Goal: Task Accomplishment & Management: Manage account settings

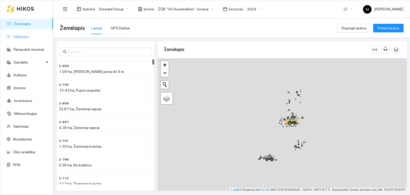
click at [19, 38] on link "Užduotys" at bounding box center [21, 36] width 16 height 4
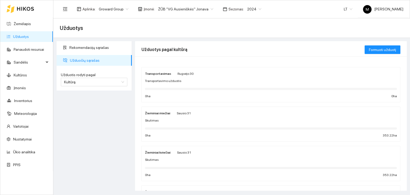
click at [244, 9] on div "2024" at bounding box center [254, 9] width 21 height 9
click at [245, 71] on div "2026" at bounding box center [248, 71] width 14 height 6
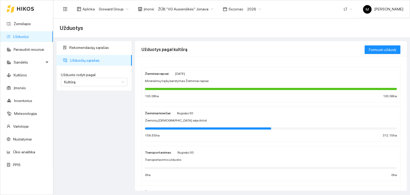
click at [191, 86] on div at bounding box center [271, 89] width 252 height 6
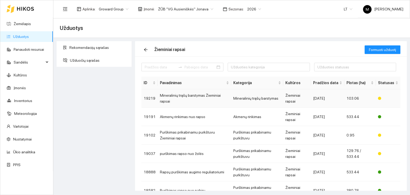
click at [189, 99] on td "Mineralinių trąšų barstymas Žieminiai rapsai" at bounding box center [194, 98] width 73 height 18
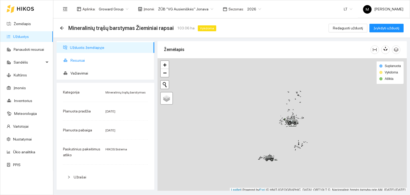
click at [74, 60] on span "Resursai" at bounding box center [111, 60] width 80 height 11
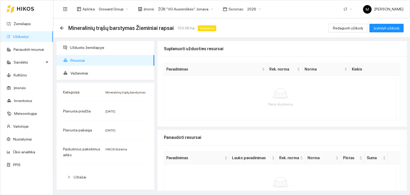
click at [16, 36] on link "Užduotys" at bounding box center [21, 36] width 16 height 4
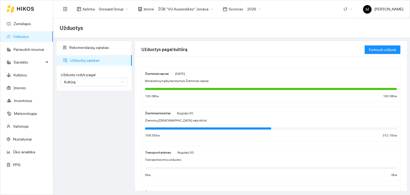
click at [201, 85] on div "Žieminiai rapsai [DATE] Mineralinių trąšų barstymas Žieminiai rapsai 103.06 ha …" at bounding box center [271, 85] width 252 height 28
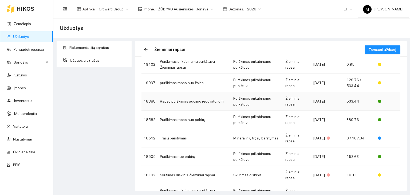
scroll to position [80, 0]
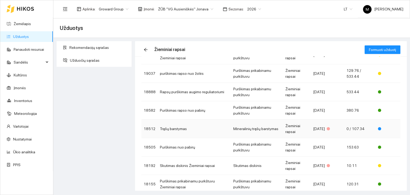
click at [187, 130] on td "Trąšų barstymas" at bounding box center [194, 129] width 73 height 18
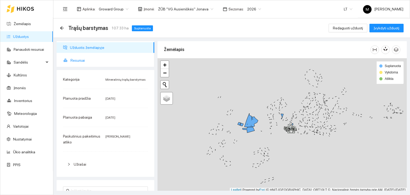
click at [92, 60] on span "Resursai" at bounding box center [111, 60] width 80 height 11
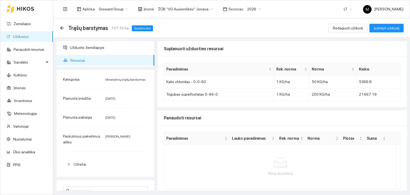
click at [29, 36] on link "Užduotys" at bounding box center [21, 36] width 16 height 4
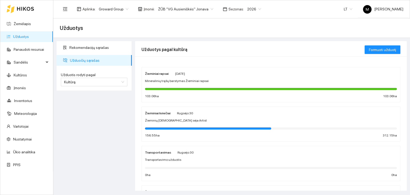
click at [162, 84] on div "Žieminiai rapsai [DATE] Mineralinių trąšų barstymas Žieminiai rapsai 103.06 ha …" at bounding box center [271, 85] width 252 height 28
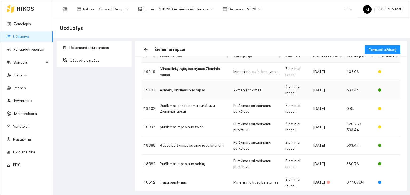
scroll to position [53, 0]
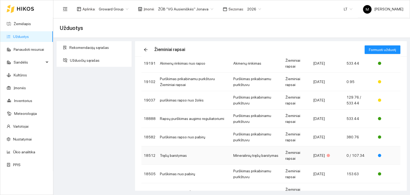
click at [170, 154] on td "Trąšų barstymas" at bounding box center [194, 155] width 73 height 18
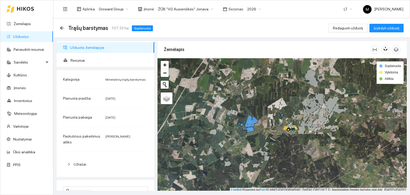
click at [102, 125] on div "Kategorija Mineralinių trąšų barstymas Planuota pradžia [DATE] Planuota pabaiga…" at bounding box center [106, 123] width 98 height 107
click at [107, 118] on span "[DATE]" at bounding box center [111, 118] width 10 height 4
click at [345, 26] on span "Redaguoti užduotį" at bounding box center [348, 28] width 30 height 6
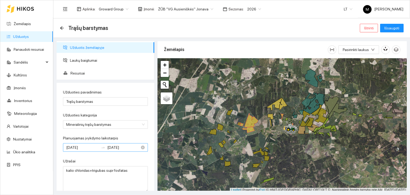
click at [108, 148] on input "[DATE]" at bounding box center [123, 148] width 33 height 6
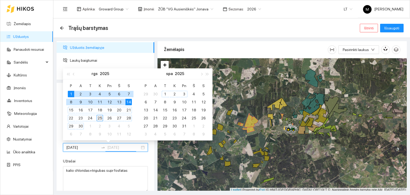
type input "[DATE]"
click at [98, 117] on div "25" at bounding box center [100, 118] width 6 height 6
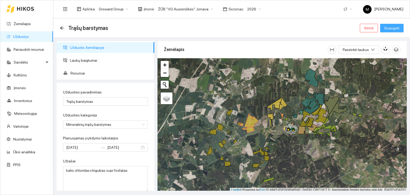
click at [392, 26] on span "Išsaugoti" at bounding box center [392, 28] width 15 height 6
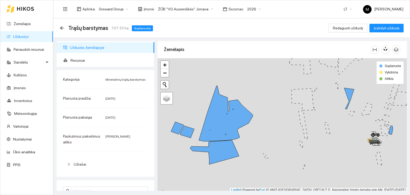
click at [29, 39] on link "Užduotys" at bounding box center [21, 36] width 16 height 4
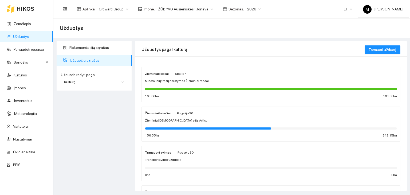
click at [203, 86] on div at bounding box center [271, 89] width 252 height 6
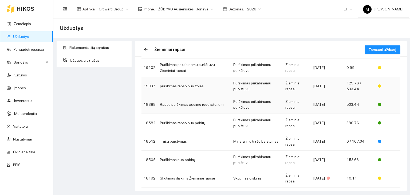
scroll to position [80, 0]
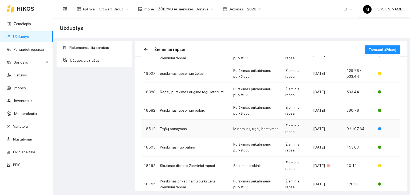
click at [207, 130] on td "Trąšų barstymas" at bounding box center [194, 129] width 73 height 18
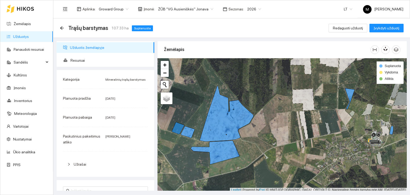
scroll to position [1, 0]
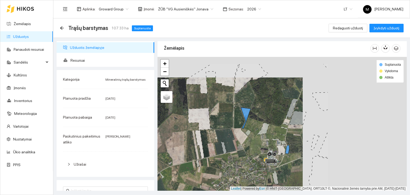
drag, startPoint x: 349, startPoint y: 132, endPoint x: 245, endPoint y: 152, distance: 106.2
click at [245, 152] on div at bounding box center [283, 124] width 250 height 134
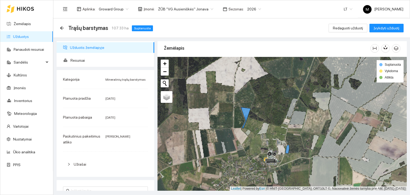
click at [24, 36] on link "Užduotys" at bounding box center [21, 36] width 16 height 4
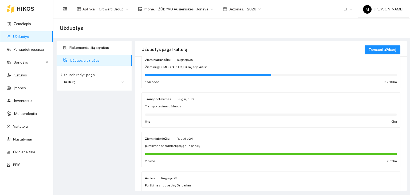
scroll to position [27, 0]
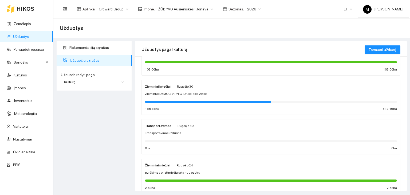
click at [167, 103] on div at bounding box center [271, 101] width 252 height 6
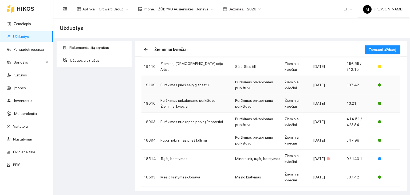
scroll to position [80, 0]
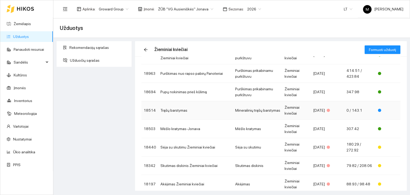
click at [183, 111] on td "Trąšų barstymas" at bounding box center [195, 110] width 75 height 18
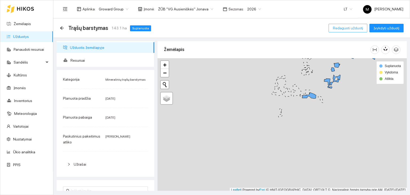
click at [352, 26] on span "Redaguoti užduotį" at bounding box center [348, 28] width 30 height 6
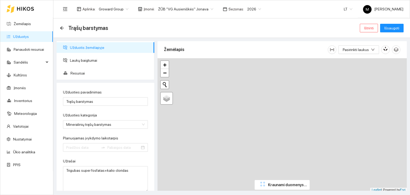
type input "[DATE]"
click at [118, 146] on input "[DATE]" at bounding box center [123, 148] width 33 height 6
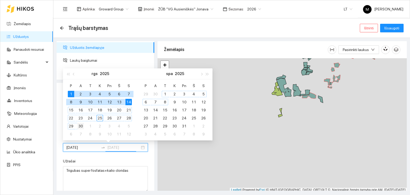
type input "2025-09-30"
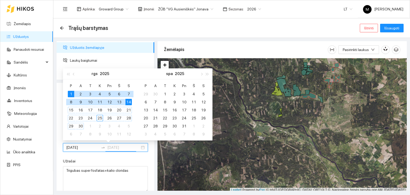
click at [81, 126] on div "30" at bounding box center [80, 126] width 6 height 6
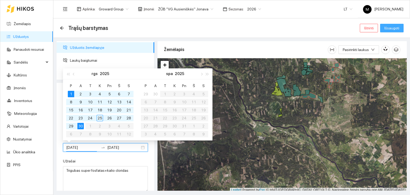
click at [392, 31] on span "Išsaugoti" at bounding box center [392, 28] width 15 height 6
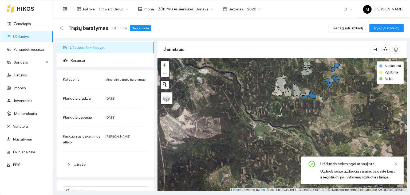
scroll to position [1, 0]
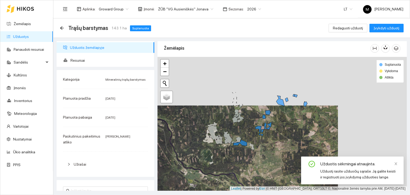
drag, startPoint x: 339, startPoint y: 112, endPoint x: 281, endPoint y: 147, distance: 67.3
click at [281, 147] on div at bounding box center [283, 124] width 250 height 134
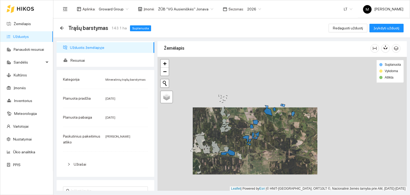
drag, startPoint x: 293, startPoint y: 148, endPoint x: 266, endPoint y: 149, distance: 26.7
click at [266, 149] on div at bounding box center [283, 124] width 250 height 134
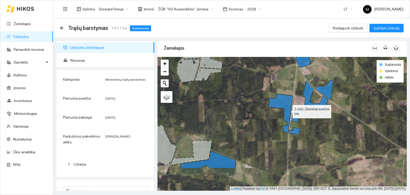
drag, startPoint x: 307, startPoint y: 146, endPoint x: 288, endPoint y: 110, distance: 41.5
click at [288, 110] on icon at bounding box center [281, 113] width 24 height 39
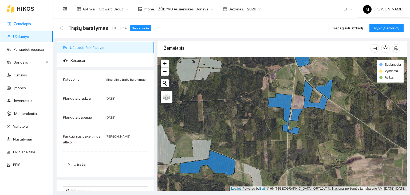
click at [23, 25] on link "Žemėlapis" at bounding box center [22, 24] width 17 height 4
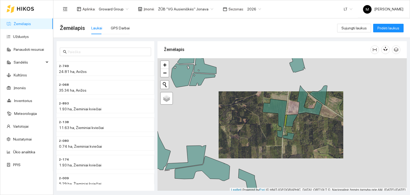
scroll to position [1, 0]
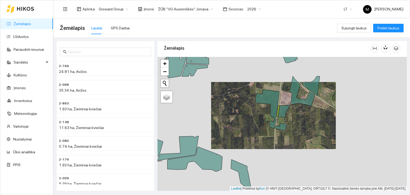
drag, startPoint x: 295, startPoint y: 145, endPoint x: 287, endPoint y: 135, distance: 12.1
click at [287, 136] on div at bounding box center [283, 124] width 250 height 134
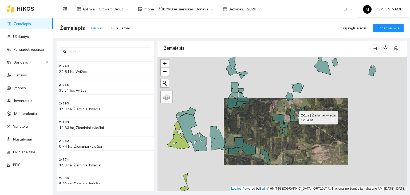
click at [291, 114] on icon at bounding box center [296, 114] width 13 height 15
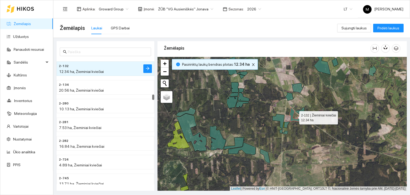
click at [291, 114] on icon at bounding box center [296, 114] width 13 height 15
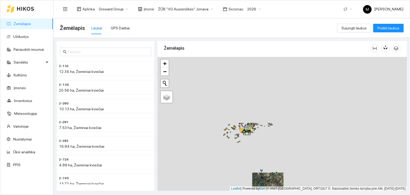
drag, startPoint x: 281, startPoint y: 84, endPoint x: 269, endPoint y: 169, distance: 86.3
click at [269, 169] on div at bounding box center [283, 124] width 250 height 134
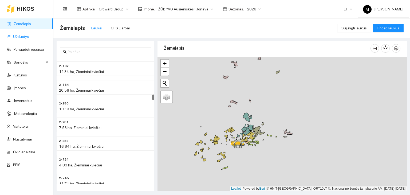
click at [21, 35] on link "Užduotys" at bounding box center [21, 36] width 16 height 4
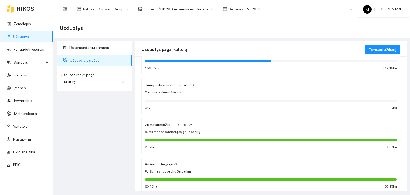
scroll to position [80, 0]
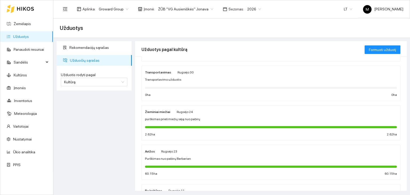
click at [174, 122] on div "Žieminiai miežiai Rugsėjo 24 purškimas prieš miežių sėją nuo pabirų 2.62 ha 2.6…" at bounding box center [271, 123] width 252 height 28
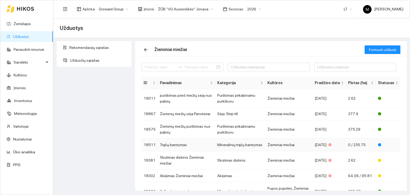
click at [187, 143] on td "Trąšų barstymas" at bounding box center [186, 145] width 57 height 13
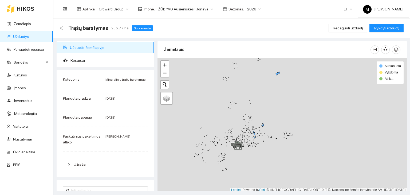
scroll to position [1, 0]
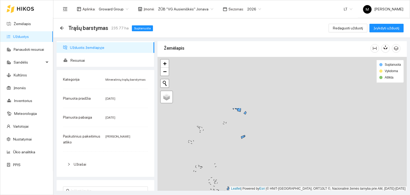
drag, startPoint x: 271, startPoint y: 101, endPoint x: 238, endPoint y: 160, distance: 67.2
click at [238, 160] on div at bounding box center [283, 124] width 250 height 134
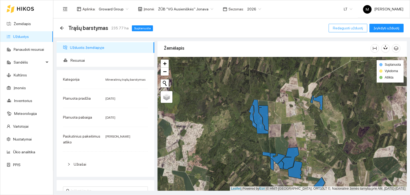
click at [342, 26] on span "Redaguoti užduotį" at bounding box center [348, 28] width 30 height 6
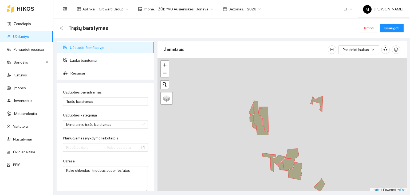
type input "[DATE]"
click at [108, 149] on input "2025-09-07" at bounding box center [123, 148] width 33 height 6
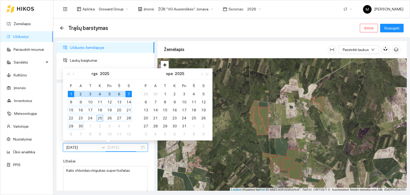
type input "2025-09-30"
click at [81, 124] on div "30" at bounding box center [80, 126] width 6 height 6
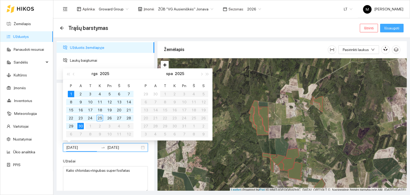
click at [392, 30] on span "Išsaugoti" at bounding box center [392, 28] width 15 height 6
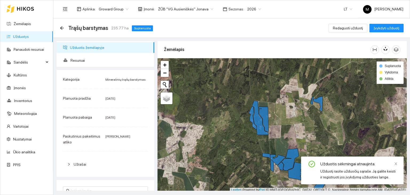
scroll to position [1, 0]
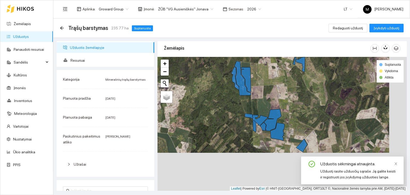
drag, startPoint x: 302, startPoint y: 136, endPoint x: 285, endPoint y: 98, distance: 42.1
click at [285, 98] on div at bounding box center [283, 124] width 250 height 134
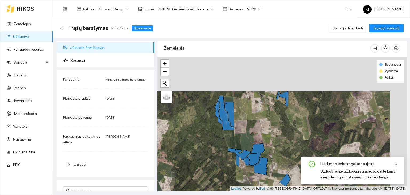
drag, startPoint x: 302, startPoint y: 99, endPoint x: 285, endPoint y: 134, distance: 38.4
click at [285, 134] on div at bounding box center [283, 124] width 250 height 134
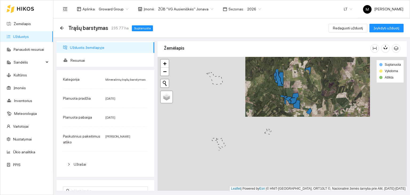
drag, startPoint x: 334, startPoint y: 182, endPoint x: 316, endPoint y: 126, distance: 58.4
click at [316, 126] on div at bounding box center [283, 124] width 250 height 134
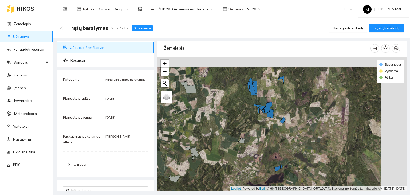
drag, startPoint x: 253, startPoint y: 92, endPoint x: 223, endPoint y: 99, distance: 31.1
click at [223, 99] on div at bounding box center [283, 124] width 250 height 134
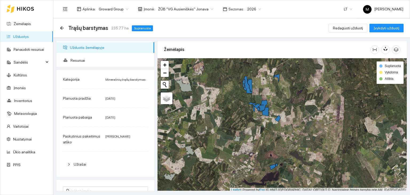
scroll to position [1, 0]
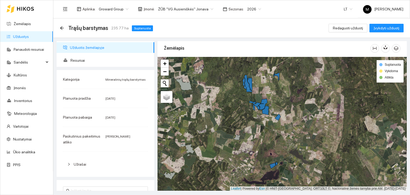
click at [18, 37] on link "Užduotys" at bounding box center [21, 36] width 16 height 4
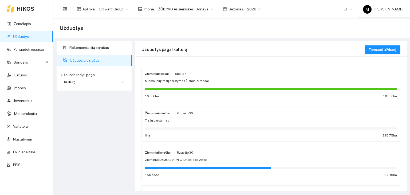
click at [173, 83] on div "Žieminiai rapsai [DATE] Mineralinių trąšų barstymas Žieminiai rapsai 103.06 ha …" at bounding box center [271, 85] width 252 height 28
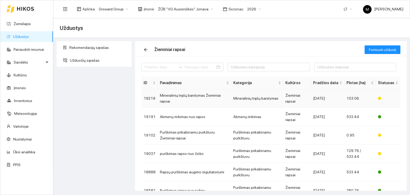
scroll to position [53, 0]
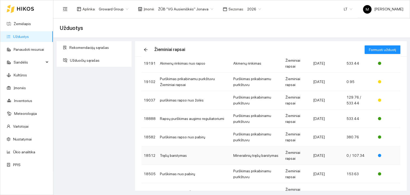
click at [179, 155] on td "Trąšų barstymas" at bounding box center [194, 155] width 73 height 18
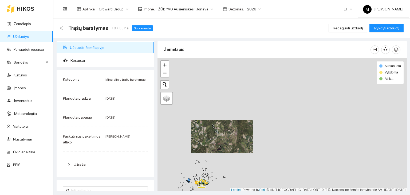
scroll to position [1, 0]
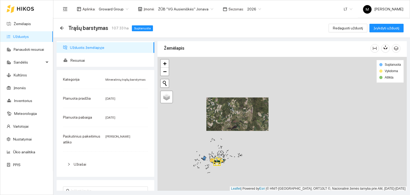
drag, startPoint x: 200, startPoint y: 155, endPoint x: 219, endPoint y: 127, distance: 33.7
click at [219, 126] on div at bounding box center [283, 124] width 250 height 134
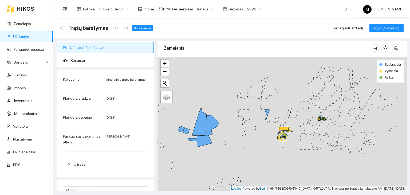
drag, startPoint x: 218, startPoint y: 132, endPoint x: 242, endPoint y: 125, distance: 24.8
click at [242, 125] on div at bounding box center [283, 124] width 250 height 134
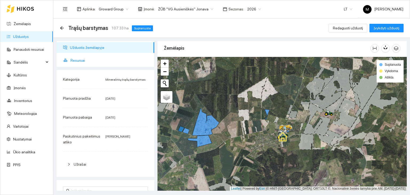
click at [70, 61] on li "Resursai" at bounding box center [106, 60] width 98 height 11
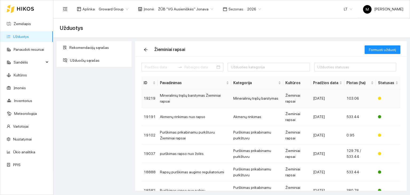
click at [185, 99] on td "Mineralinių trąšų barstymas Žieminiai rapsai" at bounding box center [194, 98] width 73 height 18
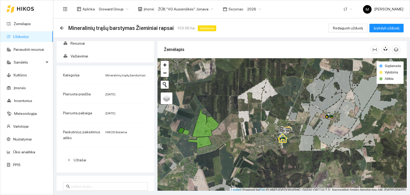
scroll to position [27, 0]
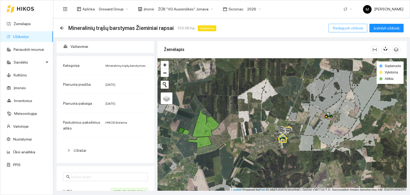
click at [348, 26] on span "Redaguoti užduotį" at bounding box center [348, 28] width 30 height 6
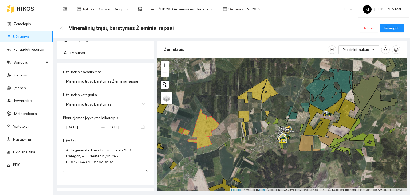
scroll to position [53, 0]
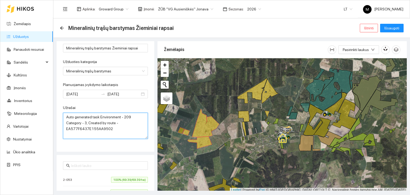
click at [93, 130] on textarea "Auto generated task Environment - 209 Category - 3; Created by route - EA577F64…" at bounding box center [105, 126] width 85 height 26
type textarea "triplsuperfosfatas+kalis pagal kintamos normos žemėlapius"
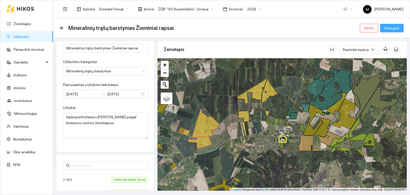
click at [389, 27] on span "Išsaugoti" at bounding box center [392, 28] width 15 height 6
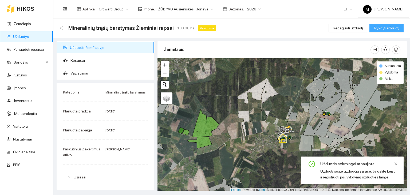
click at [384, 29] on span "Įvykdyti užduotį" at bounding box center [387, 28] width 26 height 6
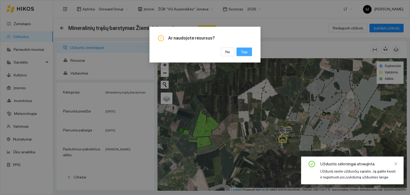
click at [246, 51] on span "Taip" at bounding box center [244, 52] width 7 height 6
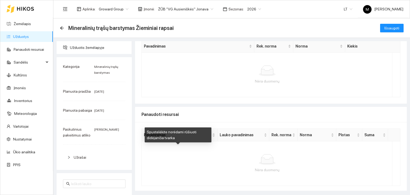
scroll to position [41, 0]
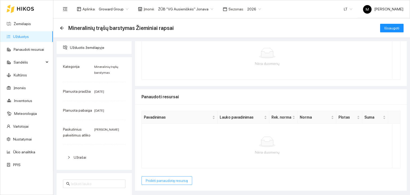
click at [159, 181] on span "Pridėti panaudotą resursą" at bounding box center [167, 181] width 42 height 6
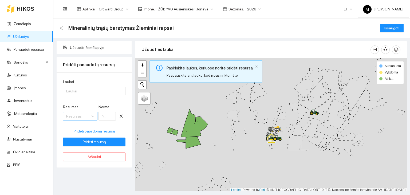
click at [82, 117] on input "Resursas" at bounding box center [78, 116] width 24 height 8
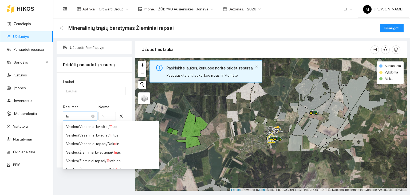
type input "trig"
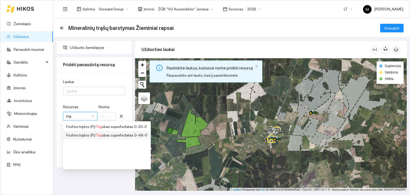
click at [103, 134] on div "Fosforo trąšos (P) / Trig ubas superfosfatas 0-46-0" at bounding box center [106, 135] width 81 height 6
type input "1"
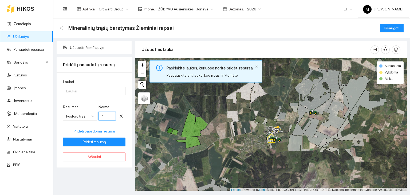
click at [104, 117] on input "1" at bounding box center [107, 116] width 17 height 9
click at [84, 48] on span "Užduotis žemėlapyje" at bounding box center [99, 47] width 58 height 11
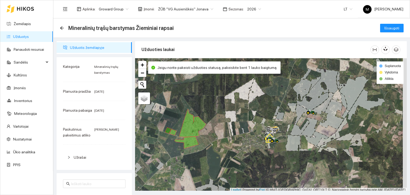
click at [29, 37] on link "Užduotys" at bounding box center [21, 36] width 16 height 4
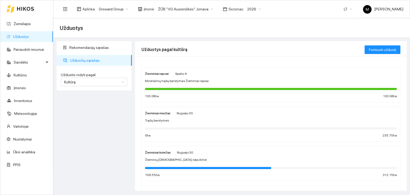
click at [171, 83] on div "Žieminiai rapsai [DATE] Mineralinių trąšų barstymas Žieminiai rapsai 103.06 ha …" at bounding box center [271, 85] width 252 height 28
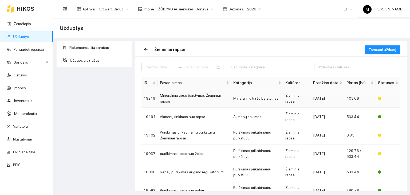
click at [179, 100] on td "Mineralinių trąšų barstymas Žieminiai rapsai" at bounding box center [194, 98] width 73 height 18
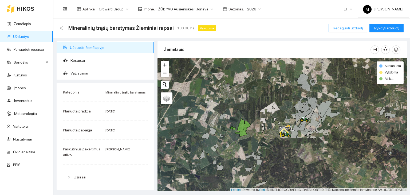
click at [351, 28] on span "Redaguoti užduotį" at bounding box center [348, 28] width 30 height 6
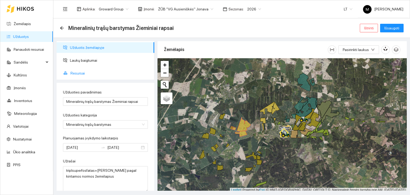
click at [82, 74] on span "Resursai" at bounding box center [111, 73] width 80 height 11
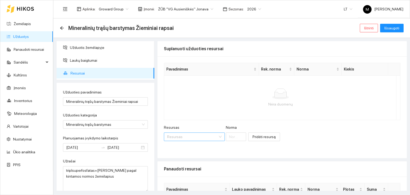
click at [183, 138] on input "Resursas" at bounding box center [192, 137] width 51 height 8
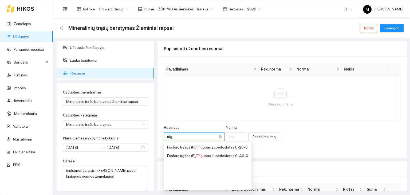
type input "trigu"
click at [187, 154] on div "Fosforo trąšos (P) / Trigu bas superfosfatas 0-46-0" at bounding box center [207, 156] width 81 height 6
type input "1"
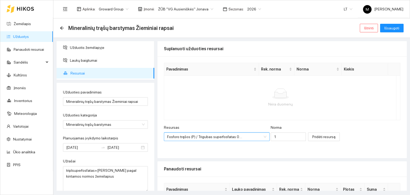
scroll to position [64, 0]
click at [271, 137] on input "1" at bounding box center [288, 137] width 35 height 9
type input "200"
click at [320, 134] on span "Pridėti resursą" at bounding box center [324, 137] width 23 height 6
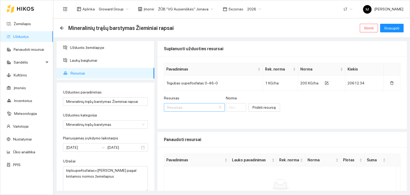
click at [201, 105] on input "Resursas" at bounding box center [192, 107] width 51 height 8
type input "kali"
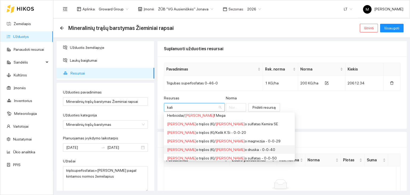
scroll to position [53, 0]
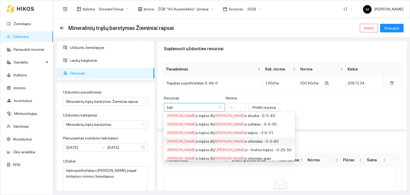
click at [216, 142] on span "Kali" at bounding box center [230, 141] width 29 height 4
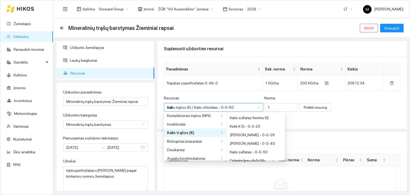
type input "1"
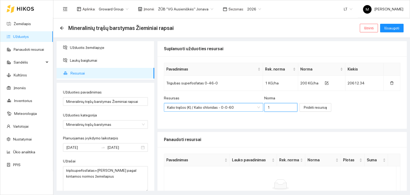
click at [265, 108] on input "1" at bounding box center [281, 107] width 33 height 9
type input "1"
type input "55"
click at [304, 108] on span "Pridėti resursą" at bounding box center [315, 107] width 23 height 6
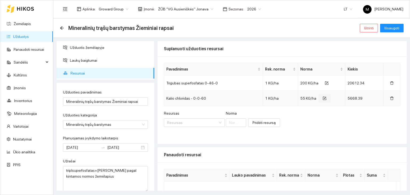
click at [323, 97] on icon "form" at bounding box center [325, 98] width 4 height 4
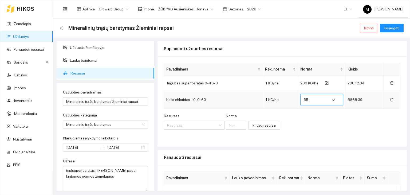
click at [307, 101] on input "55" at bounding box center [315, 99] width 23 height 9
type input "5"
type input "6"
type input "7"
type input "69"
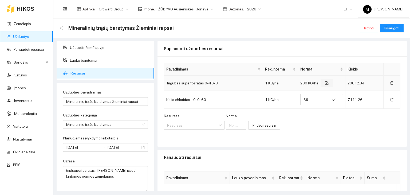
click at [325, 84] on icon "form" at bounding box center [327, 83] width 4 height 4
drag, startPoint x: 308, startPoint y: 79, endPoint x: 311, endPoint y: 83, distance: 4.5
click at [309, 80] on span "200" at bounding box center [322, 84] width 43 height 11
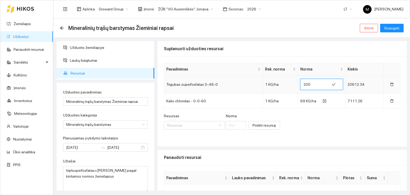
click at [312, 85] on input "200" at bounding box center [315, 84] width 23 height 9
type input "253"
click at [392, 29] on span "Išsaugoti" at bounding box center [392, 28] width 15 height 6
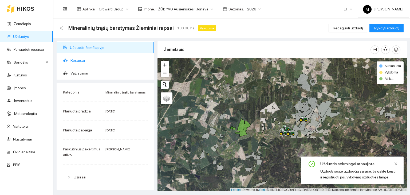
click at [76, 57] on span "Resursai" at bounding box center [111, 60] width 80 height 11
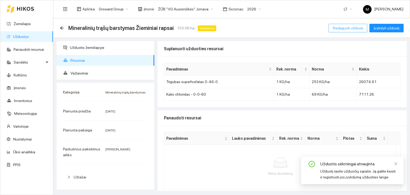
click at [353, 26] on span "Redaguoti užduotį" at bounding box center [348, 28] width 30 height 6
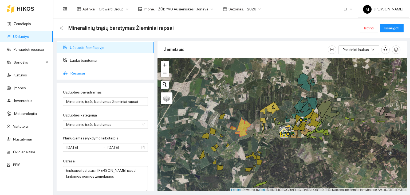
click at [79, 73] on span "Resursai" at bounding box center [111, 73] width 80 height 11
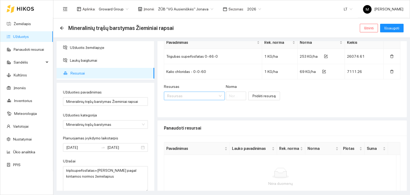
scroll to position [58, 0]
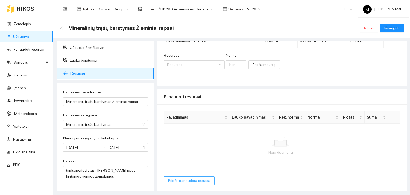
click at [189, 179] on span "Pridėti panaudotą resursą" at bounding box center [189, 181] width 42 height 6
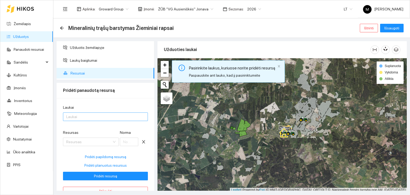
click at [91, 114] on div at bounding box center [102, 117] width 77 height 6
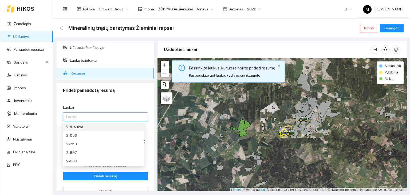
click at [90, 127] on div "Visi laukai" at bounding box center [103, 127] width 75 height 6
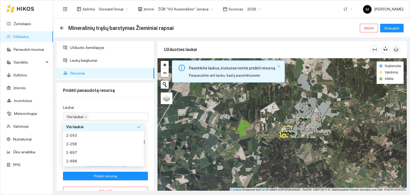
click at [118, 109] on div "Laukai" at bounding box center [105, 108] width 85 height 8
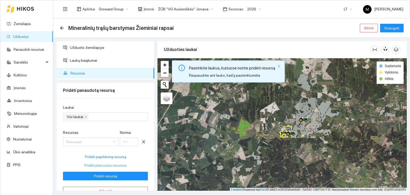
click at [105, 165] on span "Pridėti planuotus resursus" at bounding box center [105, 165] width 42 height 6
type input "253"
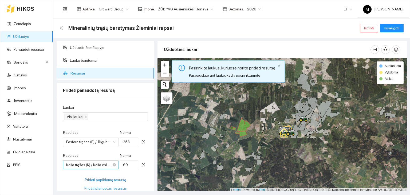
scroll to position [35, 0]
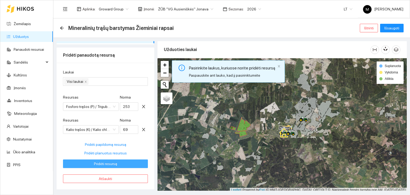
click at [105, 164] on span "Pridėti resursą" at bounding box center [105, 164] width 23 height 6
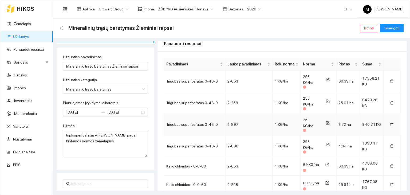
scroll to position [173, 0]
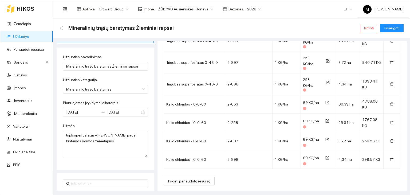
click at [393, 24] on div "Mineralinių trąšų barstymas Žieminiai rapsai Ištrinti Išsaugoti" at bounding box center [232, 28] width 344 height 11
click at [393, 29] on span "Išsaugoti" at bounding box center [392, 28] width 15 height 6
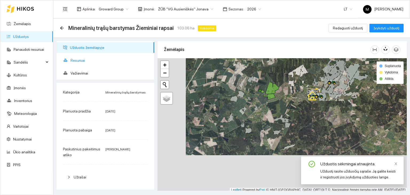
click at [81, 63] on span "Resursai" at bounding box center [111, 60] width 80 height 11
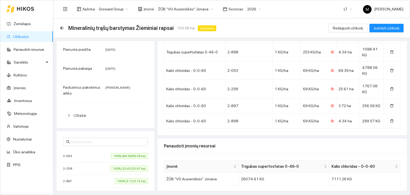
scroll to position [107, 0]
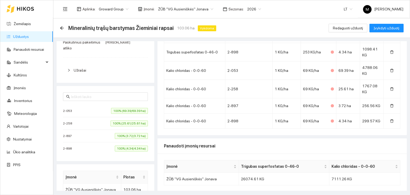
click at [83, 71] on span "Užrašai" at bounding box center [80, 70] width 13 height 4
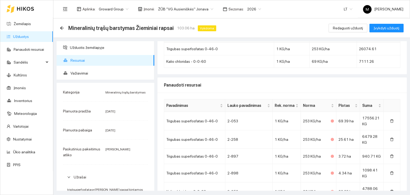
scroll to position [0, 0]
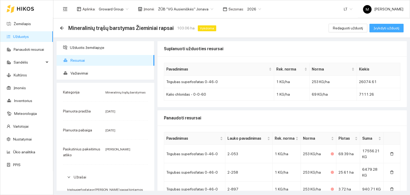
click at [390, 30] on span "Įvykdyti užduotį" at bounding box center [387, 28] width 26 height 6
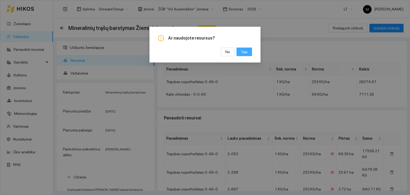
click at [246, 54] on span "Taip" at bounding box center [244, 52] width 7 height 6
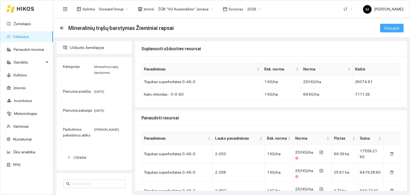
click at [387, 29] on span "Išsaugoti" at bounding box center [392, 28] width 15 height 6
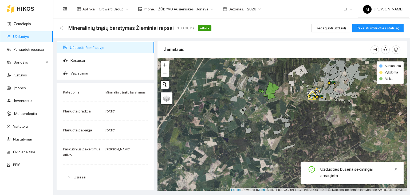
click at [29, 37] on link "Užduotys" at bounding box center [21, 36] width 16 height 4
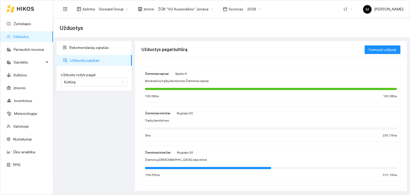
click at [199, 84] on div "Žieminiai rapsai [DATE] Mineralinių trąšų barstymas Žieminiai rapsai 103.06 ha …" at bounding box center [271, 85] width 252 height 28
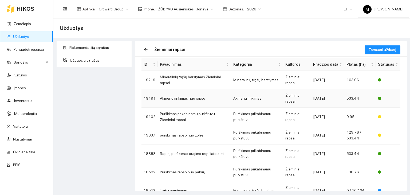
scroll to position [80, 0]
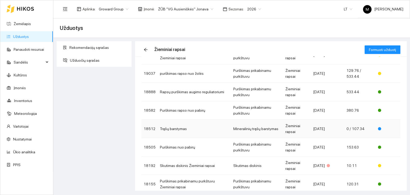
click at [199, 128] on td "Trąšų barstymas" at bounding box center [194, 129] width 73 height 18
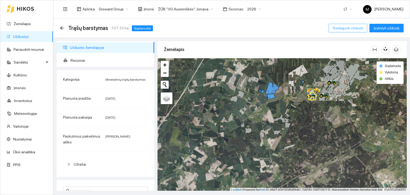
click at [343, 29] on span "Redaguoti užduotį" at bounding box center [348, 28] width 30 height 6
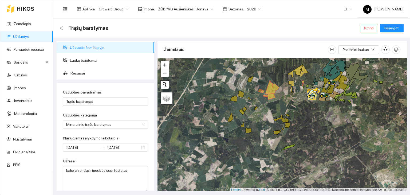
click at [367, 29] on span "Ištrinti" at bounding box center [369, 28] width 10 height 6
click at [368, 55] on span "Taip" at bounding box center [371, 54] width 7 height 6
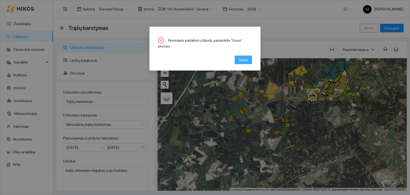
click at [246, 57] on span "Gerai" at bounding box center [243, 60] width 9 height 6
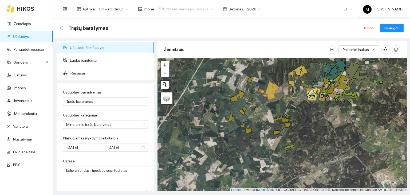
click at [186, 11] on span "ŽŪB "VG Ausieniškės" Jonava" at bounding box center [185, 9] width 55 height 8
click at [184, 20] on div "Visos" at bounding box center [182, 20] width 53 height 6
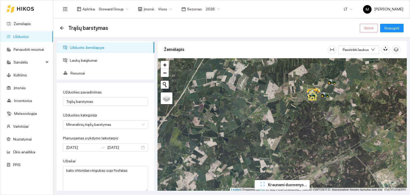
click at [369, 26] on span "Ištrinti" at bounding box center [369, 28] width 10 height 6
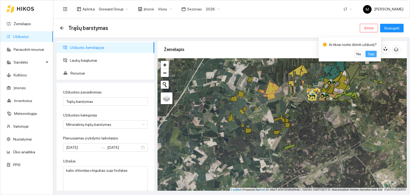
click at [369, 54] on span "Taip" at bounding box center [371, 54] width 7 height 6
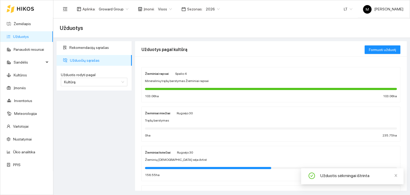
click at [165, 89] on div at bounding box center [271, 89] width 252 height 2
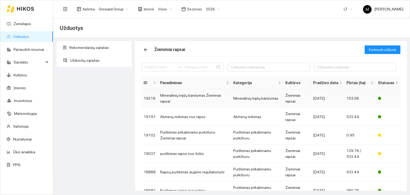
click at [169, 99] on td "Mineralinių trąšų barstymas Žieminiai rapsai" at bounding box center [194, 98] width 73 height 18
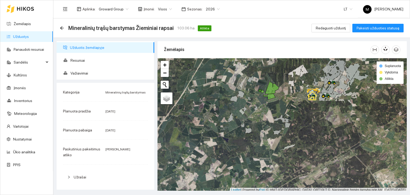
click at [29, 37] on link "Užduotys" at bounding box center [21, 36] width 16 height 4
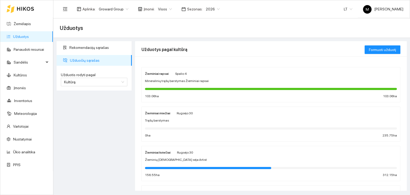
click at [154, 86] on div at bounding box center [271, 89] width 252 height 6
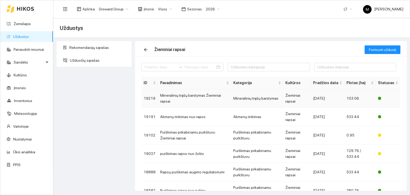
click at [209, 96] on td "Mineralinių trąšų barstymas Žieminiai rapsai" at bounding box center [194, 98] width 73 height 18
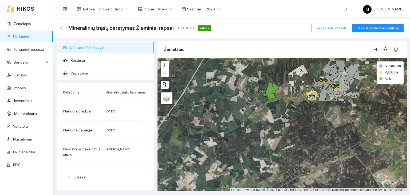
click at [328, 30] on span "Redaguoti užduotį" at bounding box center [331, 28] width 30 height 6
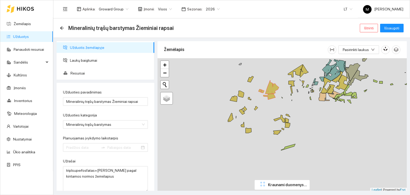
type input "[DATE]"
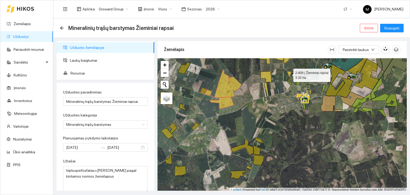
click at [289, 74] on icon at bounding box center [289, 76] width 5 height 10
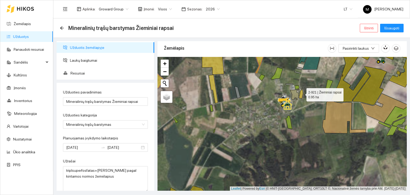
click at [302, 93] on icon at bounding box center [301, 94] width 4 height 9
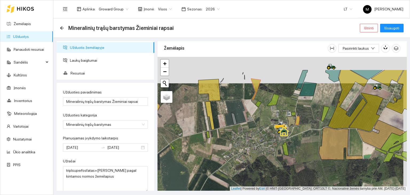
drag, startPoint x: 305, startPoint y: 103, endPoint x: 297, endPoint y: 135, distance: 33.2
click at [299, 136] on div at bounding box center [283, 124] width 250 height 134
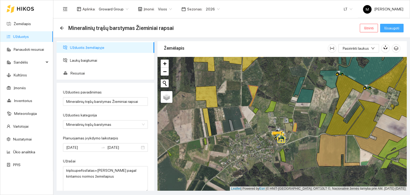
click at [391, 29] on span "Išsaugoti" at bounding box center [392, 28] width 15 height 6
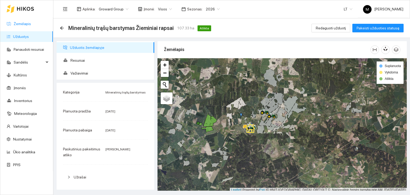
click at [15, 25] on link "Žemėlapis" at bounding box center [22, 24] width 17 height 4
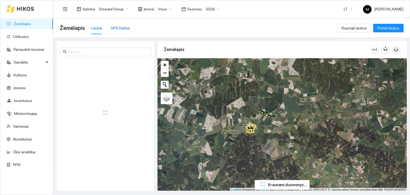
click at [120, 27] on div "GPS Darbai" at bounding box center [120, 28] width 19 height 6
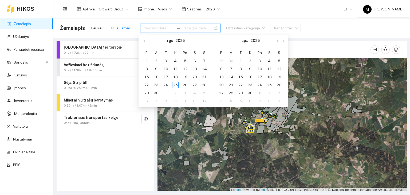
click at [150, 29] on input at bounding box center [159, 28] width 30 height 6
type input "2025-09-22"
click at [147, 84] on div "22" at bounding box center [146, 85] width 6 height 6
click at [174, 84] on div "25" at bounding box center [175, 85] width 6 height 6
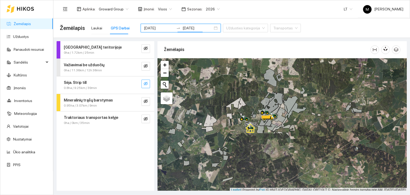
click at [144, 83] on icon "eye-invisible" at bounding box center [146, 83] width 4 height 4
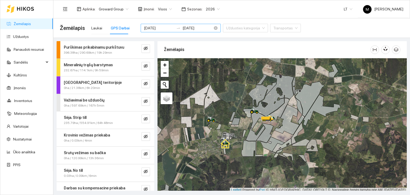
click at [183, 25] on input "[DATE]" at bounding box center [198, 28] width 30 height 6
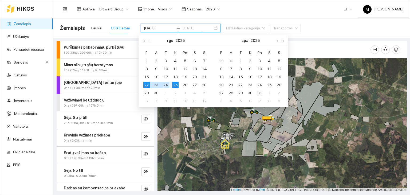
type input "[DATE]"
click at [177, 84] on div "25" at bounding box center [175, 85] width 6 height 6
type input "[DATE]"
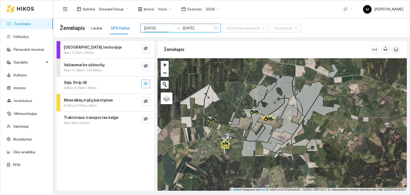
click at [147, 80] on button "button" at bounding box center [146, 84] width 9 height 9
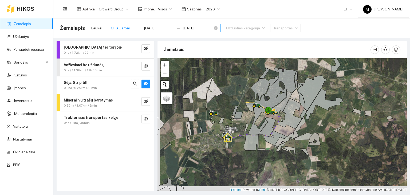
click at [183, 25] on input "[DATE]" at bounding box center [198, 28] width 30 height 6
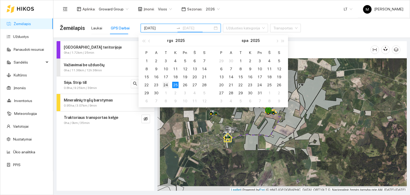
type input "[DATE]"
click at [166, 85] on div "24" at bounding box center [166, 85] width 6 height 6
type input "[DATE]"
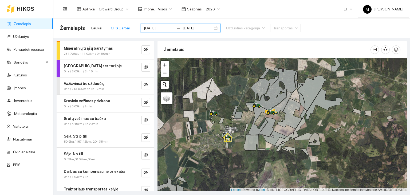
scroll to position [26, 0]
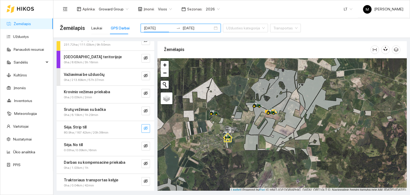
click at [144, 127] on icon "eye-invisible" at bounding box center [146, 128] width 4 height 4
